Goal: Transaction & Acquisition: Purchase product/service

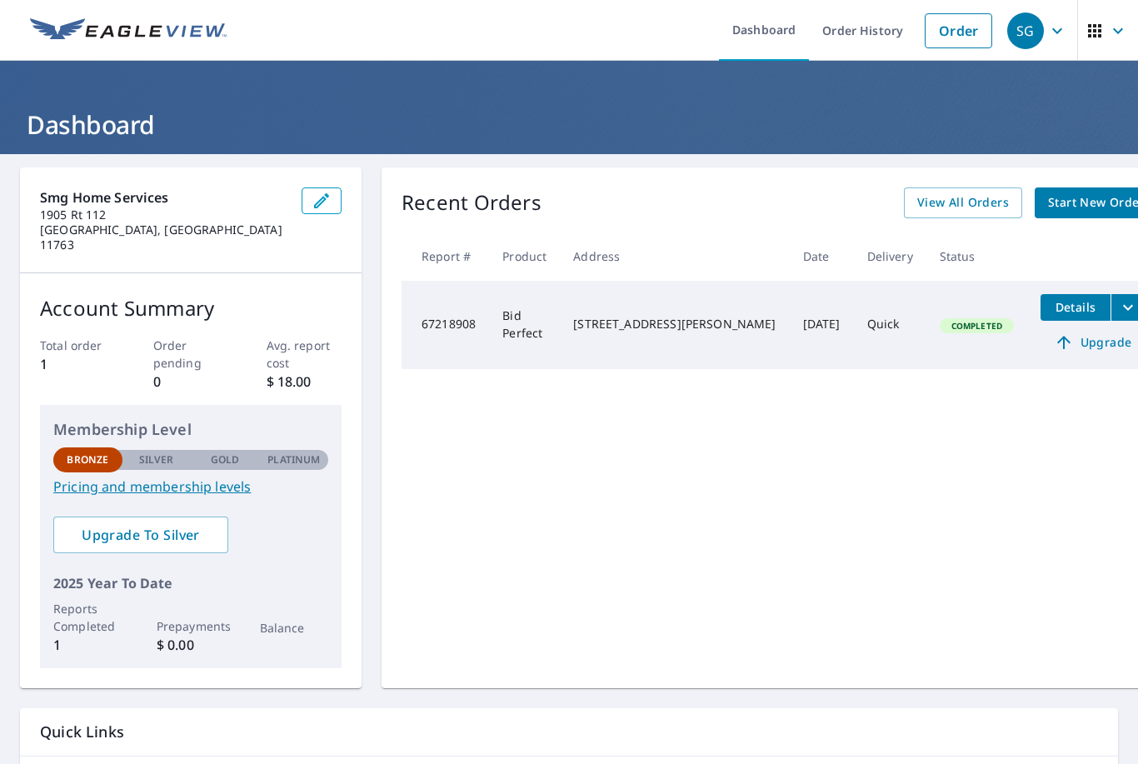
click at [1063, 207] on span "Start New Order" at bounding box center [1096, 202] width 97 height 21
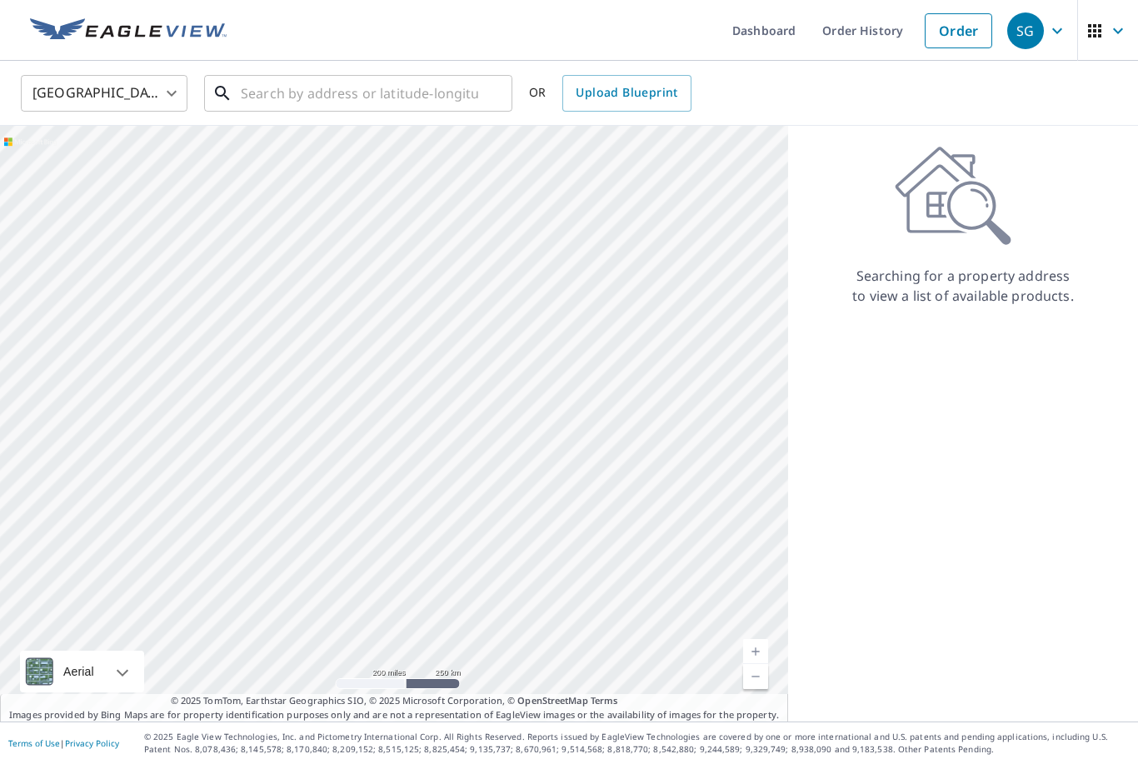
click at [282, 88] on input "text" at bounding box center [359, 93] width 237 height 47
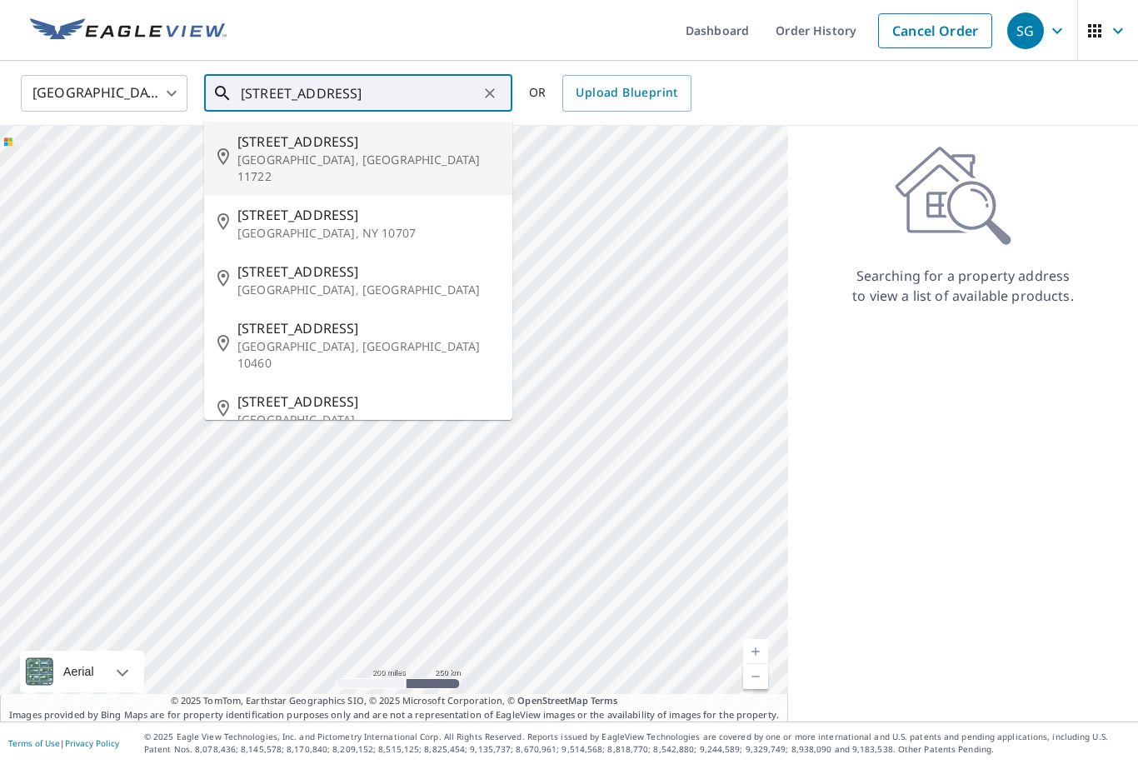
click at [278, 154] on p "[GEOGRAPHIC_DATA], [GEOGRAPHIC_DATA] 11722" at bounding box center [368, 168] width 262 height 33
type input "[STREET_ADDRESS]"
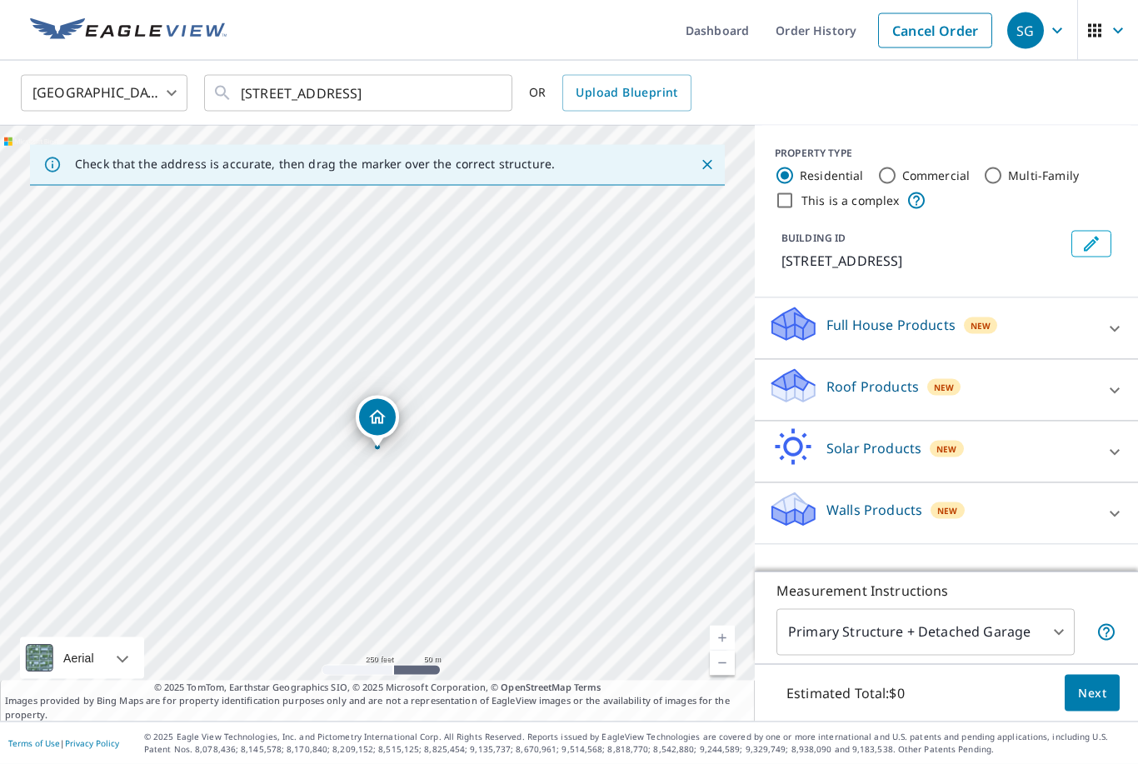
scroll to position [53, 0]
click at [1035, 635] on body "SG SG Dashboard Order History Cancel Order SG United States [GEOGRAPHIC_DATA] ​…" at bounding box center [569, 382] width 1138 height 764
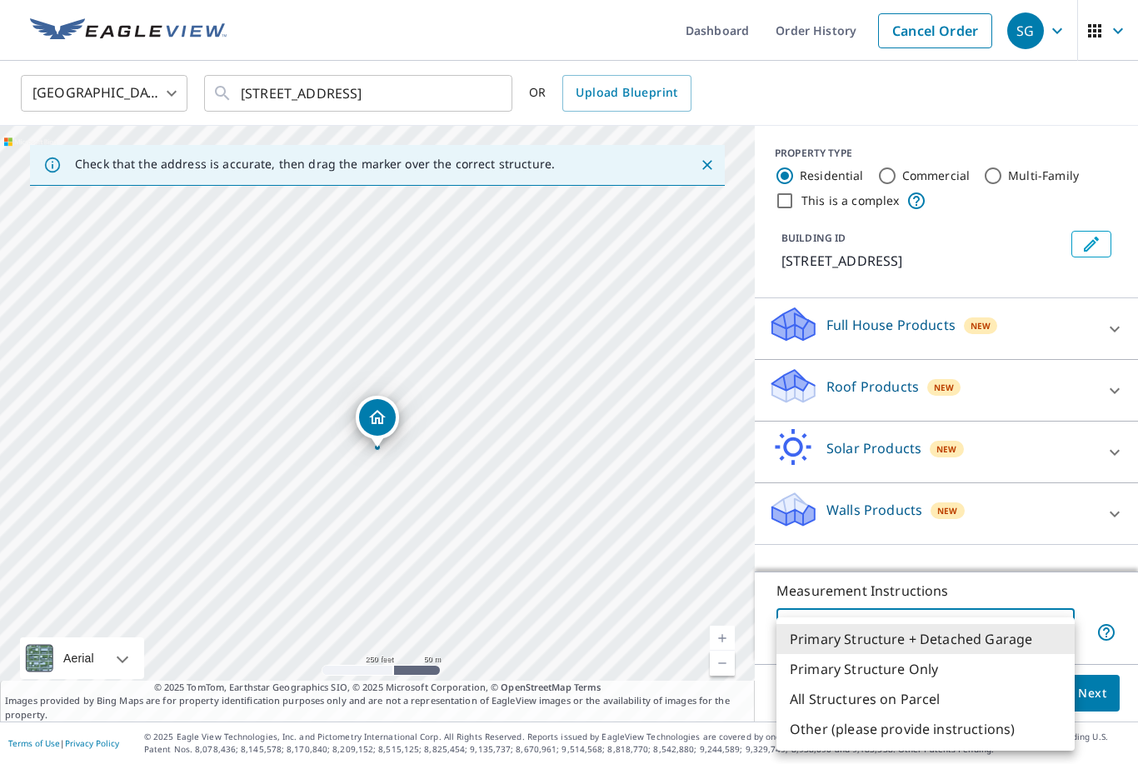
click at [887, 671] on li "Primary Structure Only" at bounding box center [925, 669] width 298 height 30
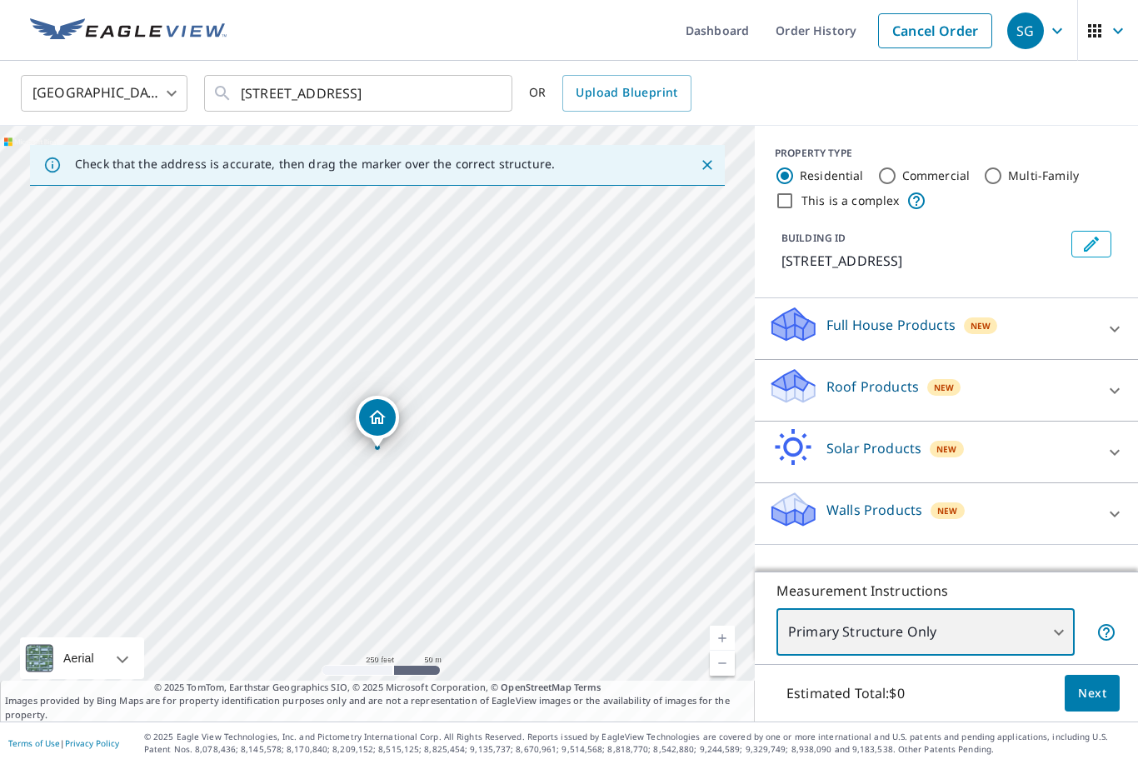
type input "2"
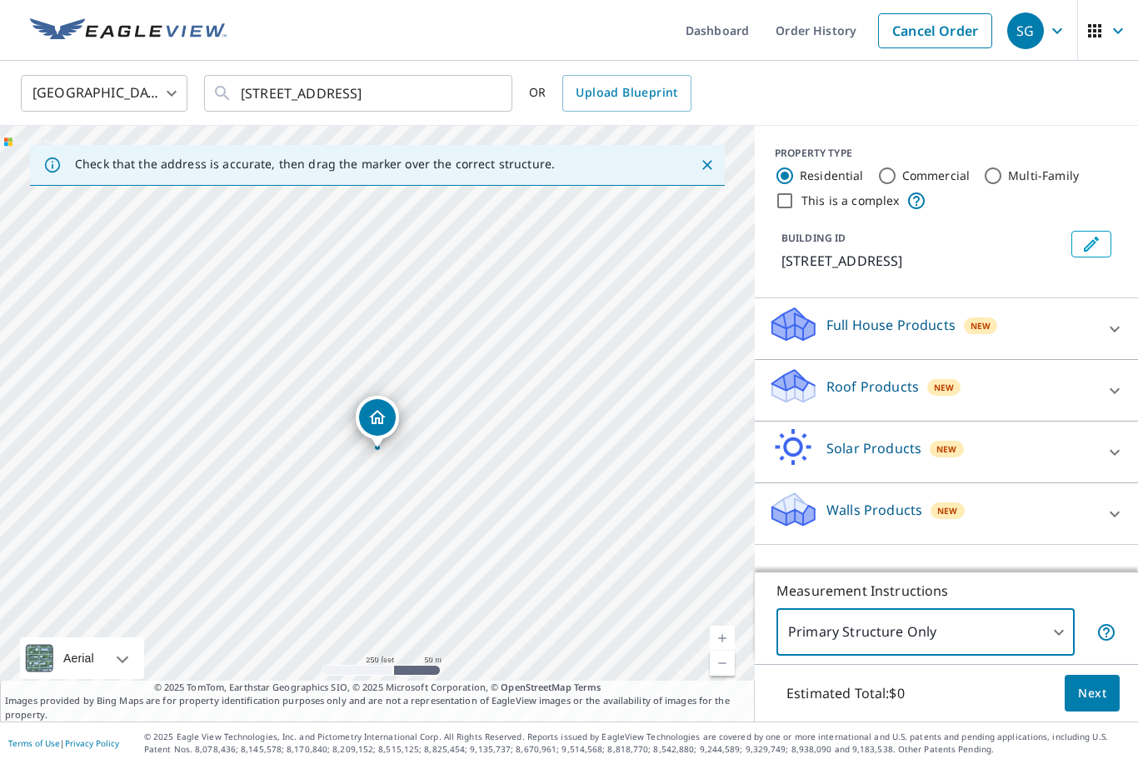
click at [915, 377] on p "Roof Products" at bounding box center [872, 387] width 92 height 20
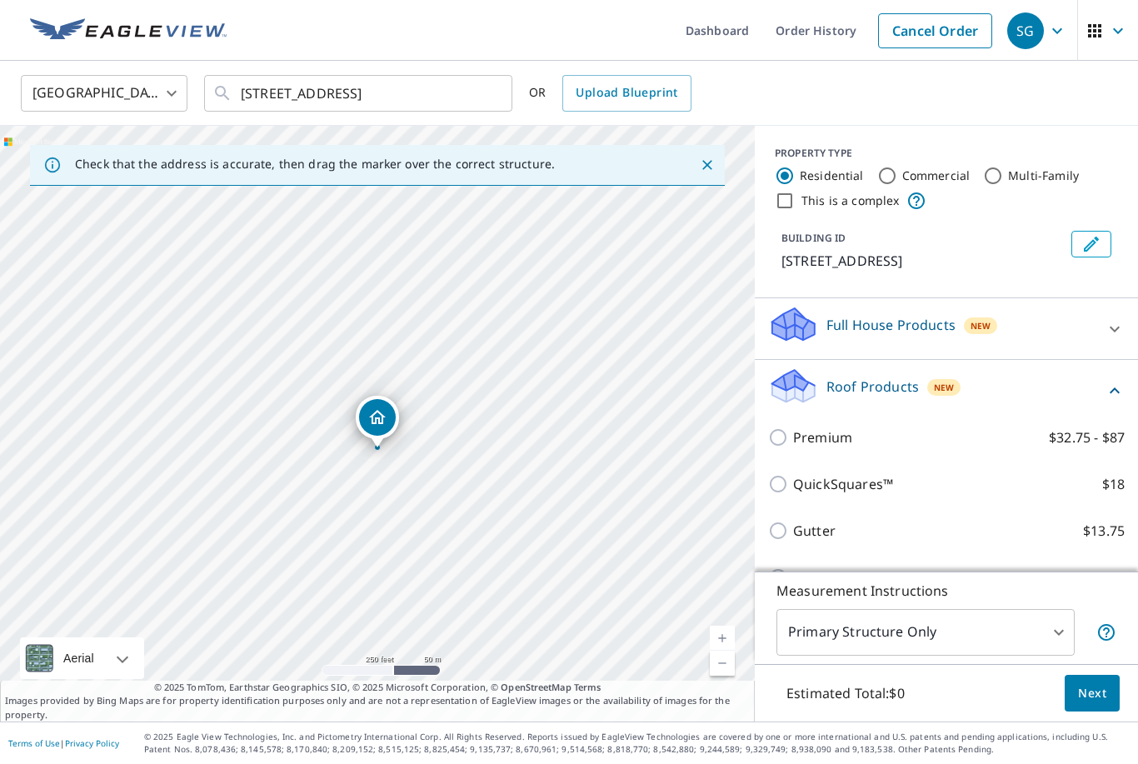
click at [785, 476] on input "QuickSquares™ $18" at bounding box center [780, 484] width 25 height 20
checkbox input "true"
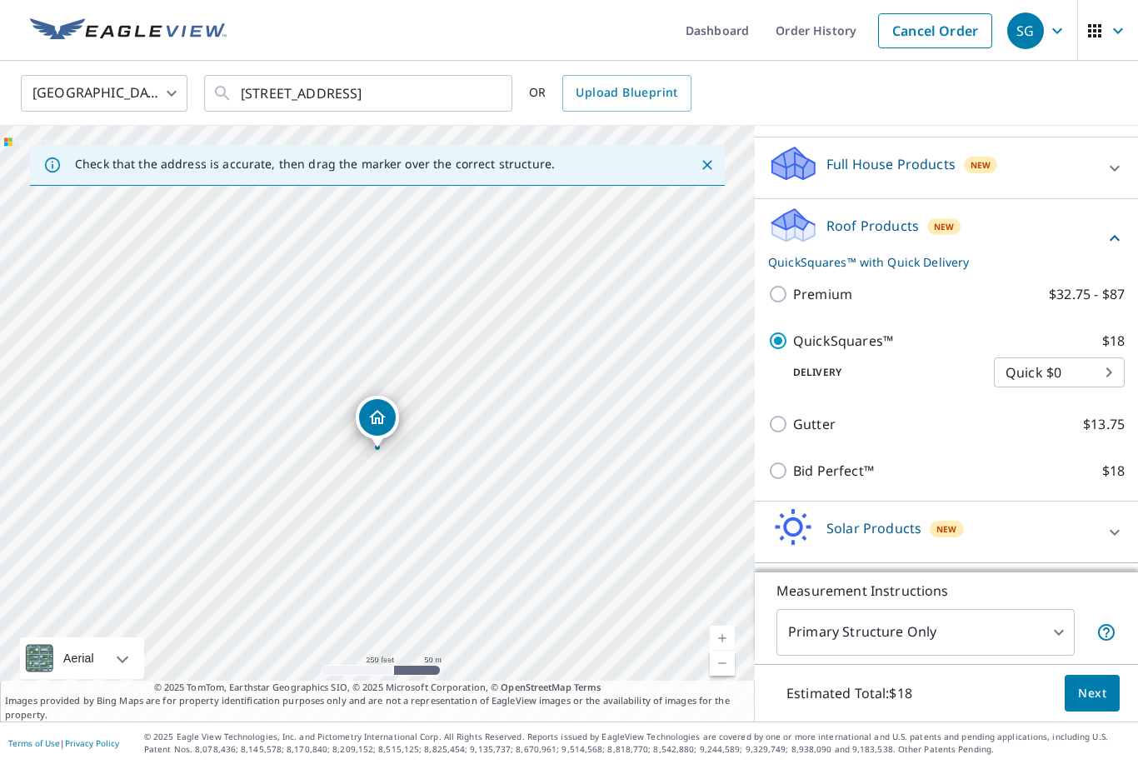
scroll to position [53, 0]
click at [1101, 695] on span "Next" at bounding box center [1092, 693] width 28 height 21
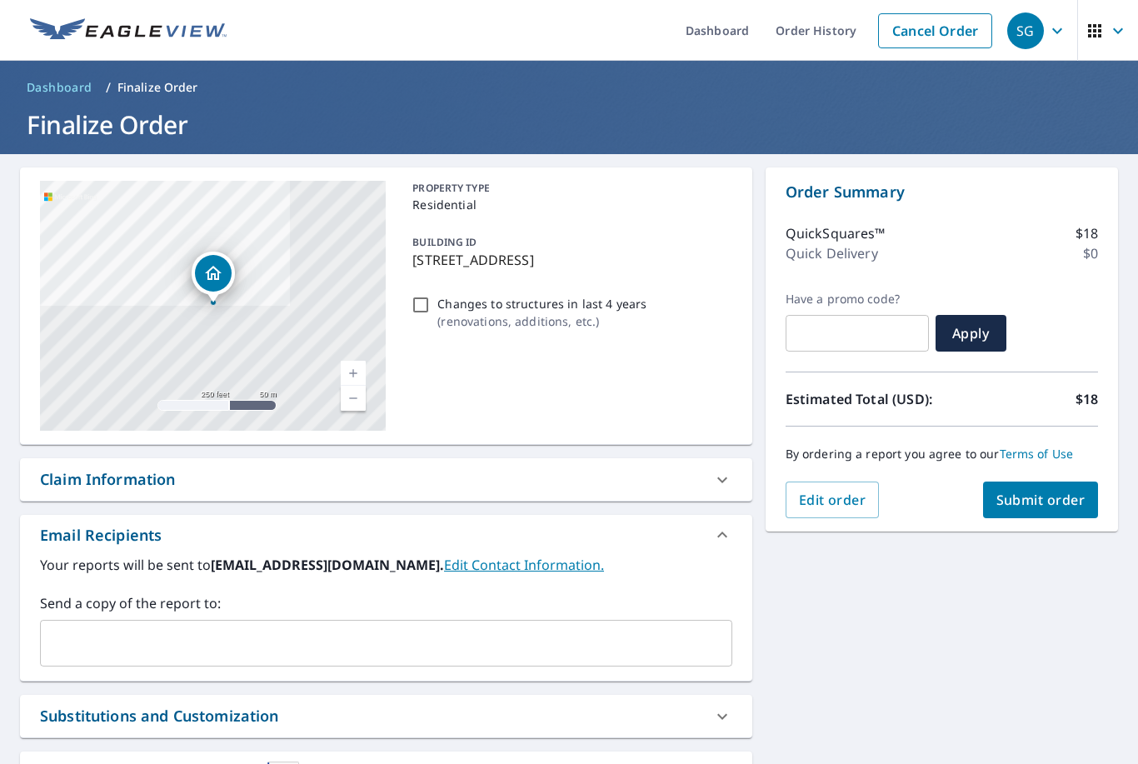
click at [78, 627] on input "text" at bounding box center [373, 643] width 652 height 32
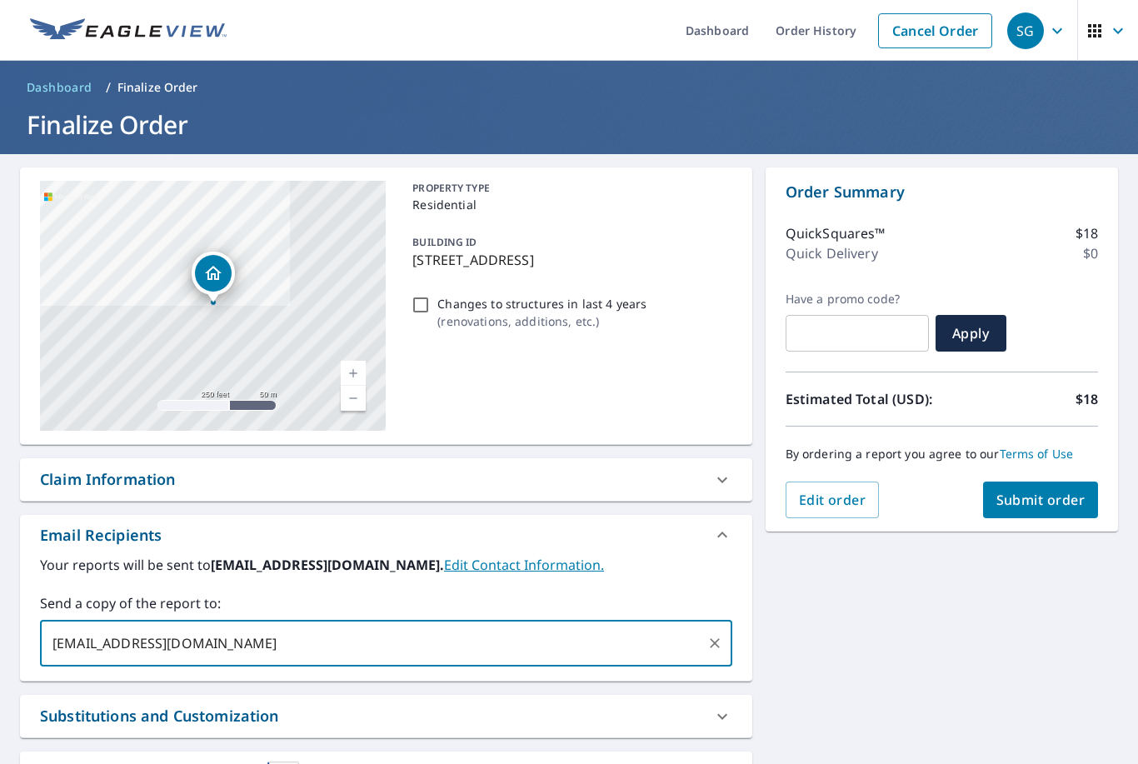
type input "[EMAIL_ADDRESS][DOMAIN_NAME]"
click at [1059, 491] on span "Submit order" at bounding box center [1040, 500] width 89 height 18
